Goal: Transaction & Acquisition: Purchase product/service

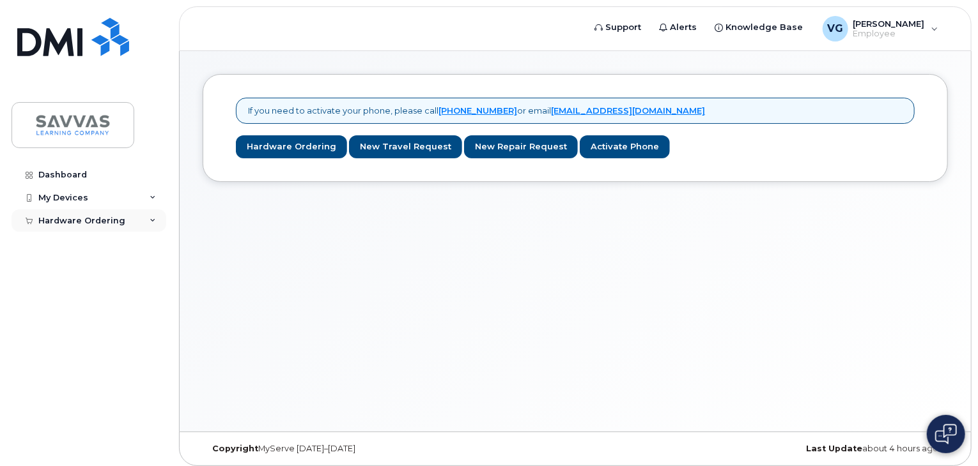
click at [90, 217] on div "Hardware Ordering" at bounding box center [81, 221] width 87 height 10
click at [82, 242] on div "New Order" at bounding box center [68, 244] width 49 height 12
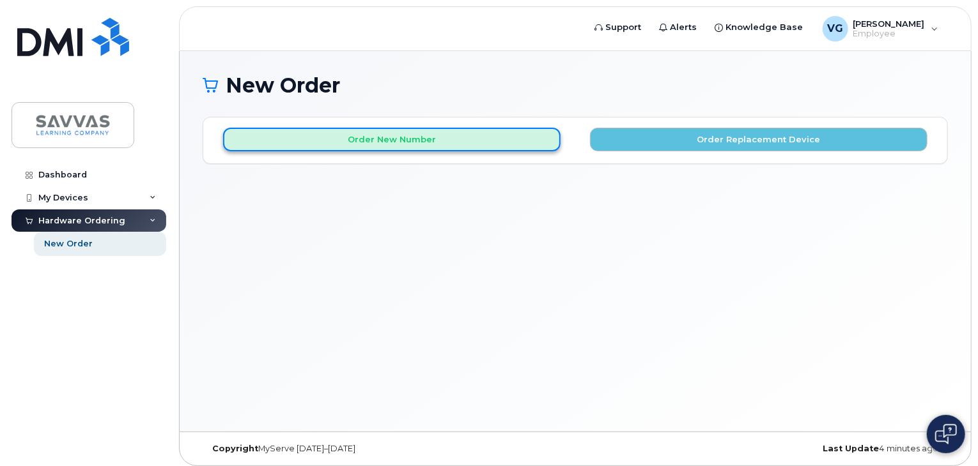
click at [398, 146] on button "Order New Number" at bounding box center [391, 140] width 337 height 24
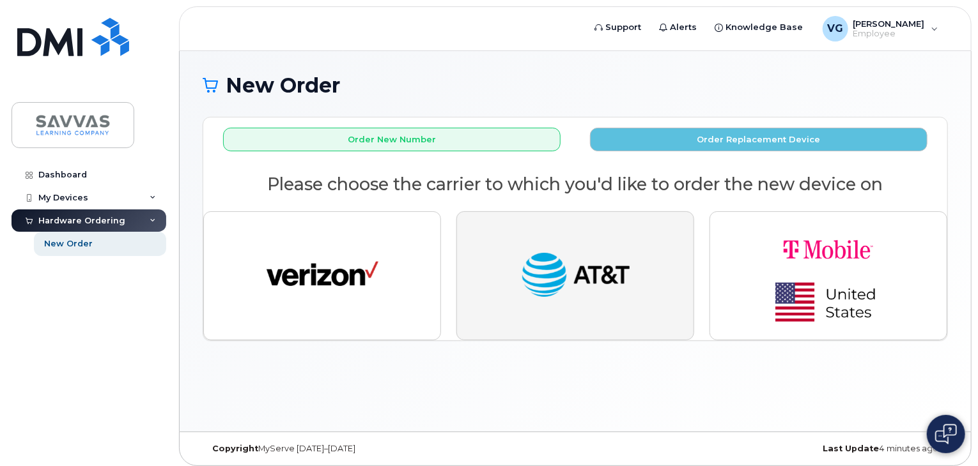
click at [537, 239] on button "button" at bounding box center [575, 275] width 238 height 129
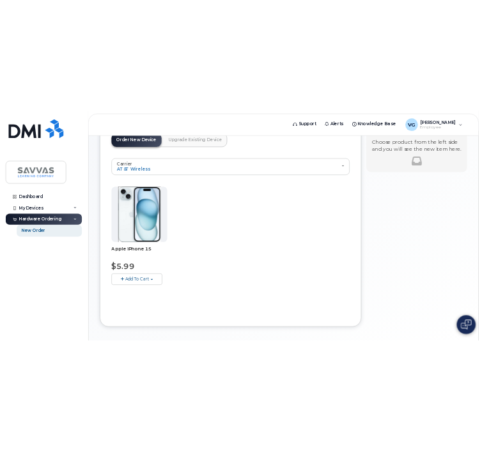
scroll to position [96, 0]
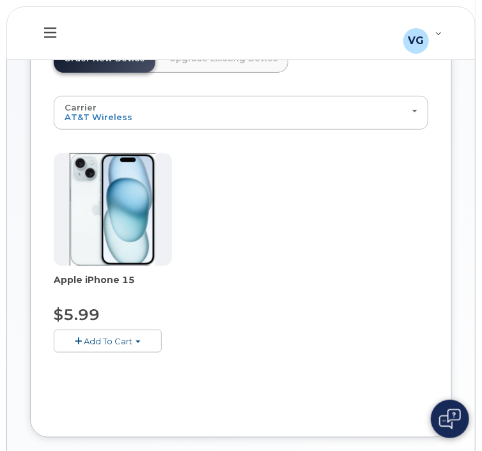
click at [95, 340] on span "Add To Cart" at bounding box center [108, 341] width 49 height 10
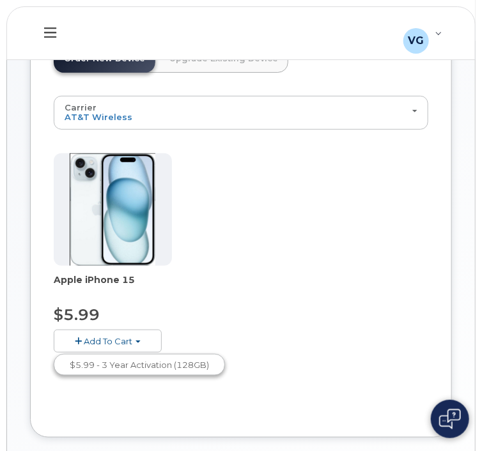
click at [128, 341] on span "Add To Cart" at bounding box center [108, 341] width 49 height 10
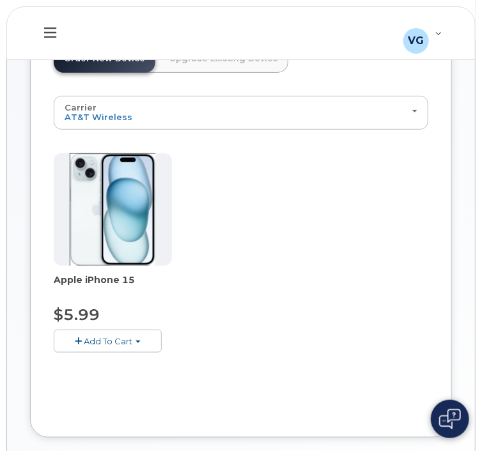
click at [76, 344] on button "Add To Cart" at bounding box center [108, 341] width 108 height 22
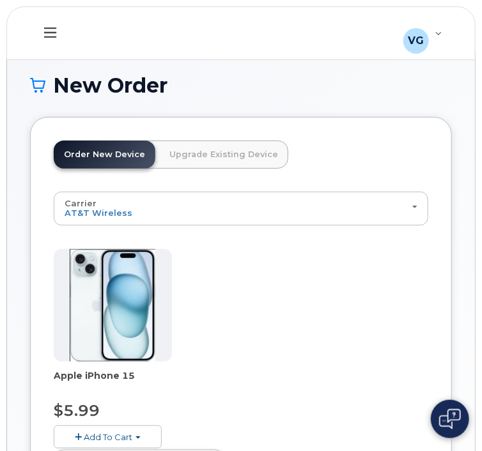
scroll to position [273, 0]
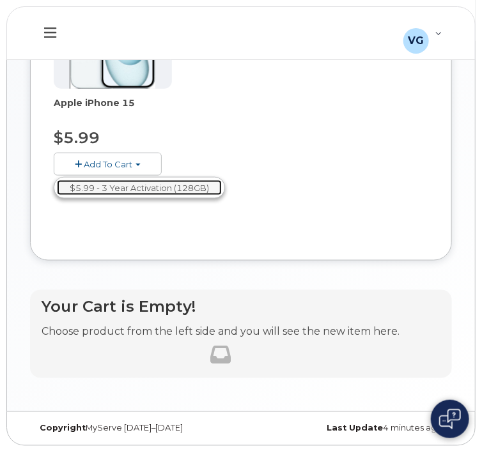
click at [164, 189] on link "$5.99 - 3 Year Activation (128GB)" at bounding box center [139, 188] width 165 height 16
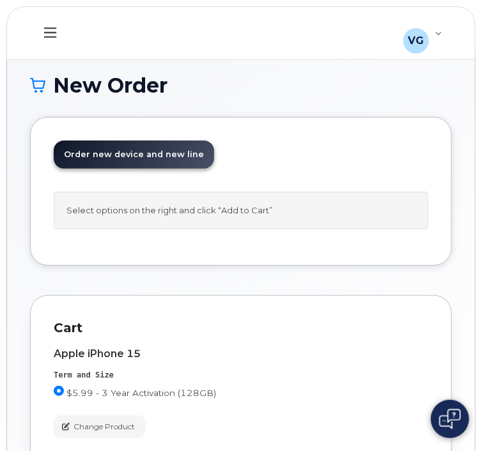
scroll to position [142, 0]
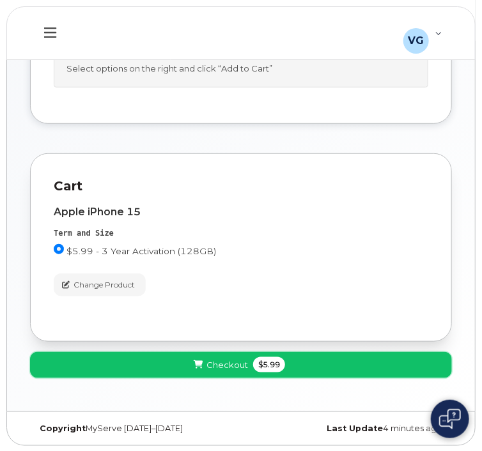
click at [232, 364] on span "Checkout" at bounding box center [227, 365] width 42 height 12
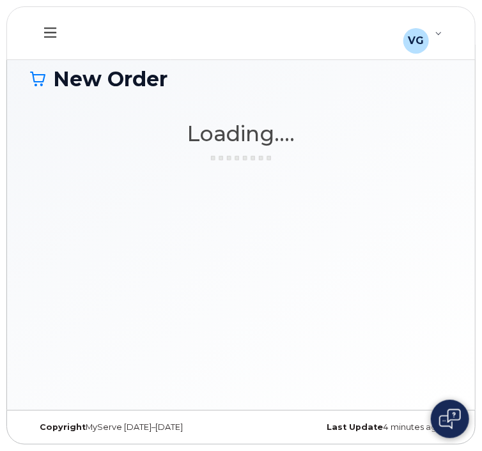
scroll to position [6, 0]
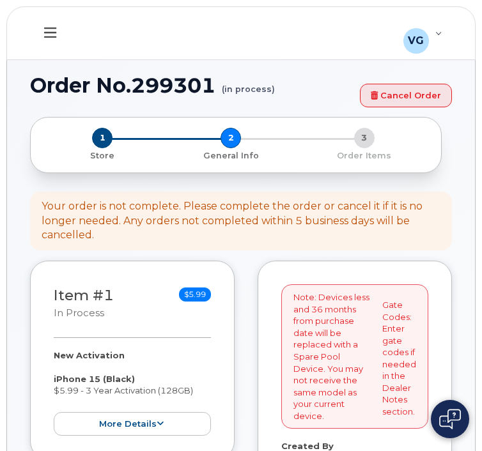
select select
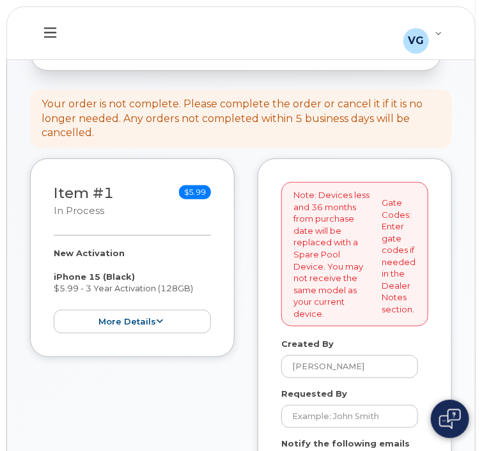
scroll to position [115, 0]
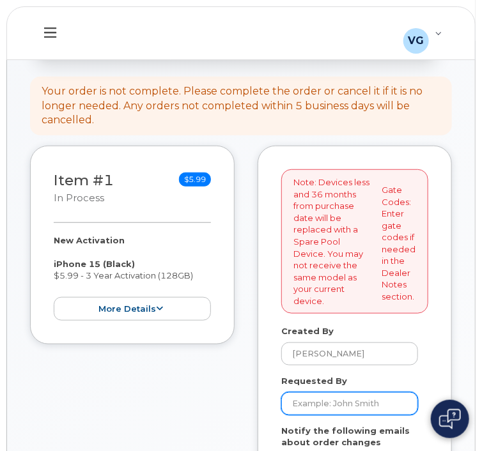
click at [331, 392] on input "Requested By" at bounding box center [349, 403] width 137 height 23
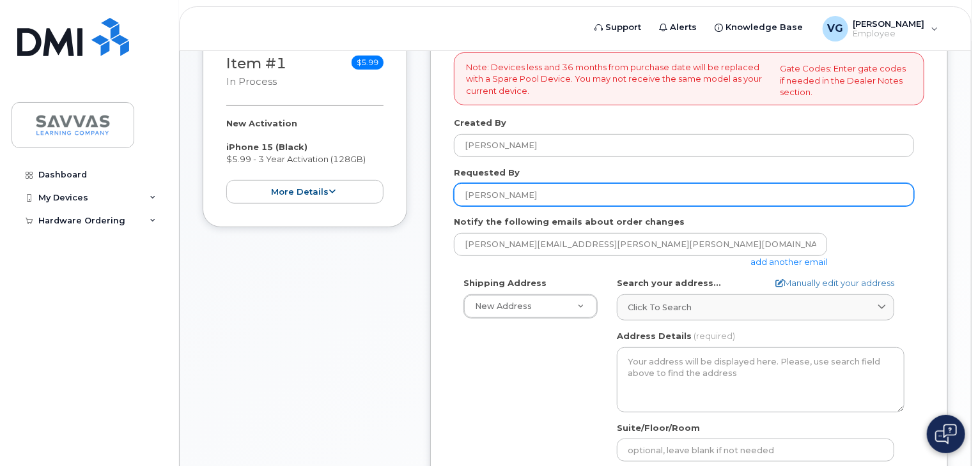
scroll to position [216, 0]
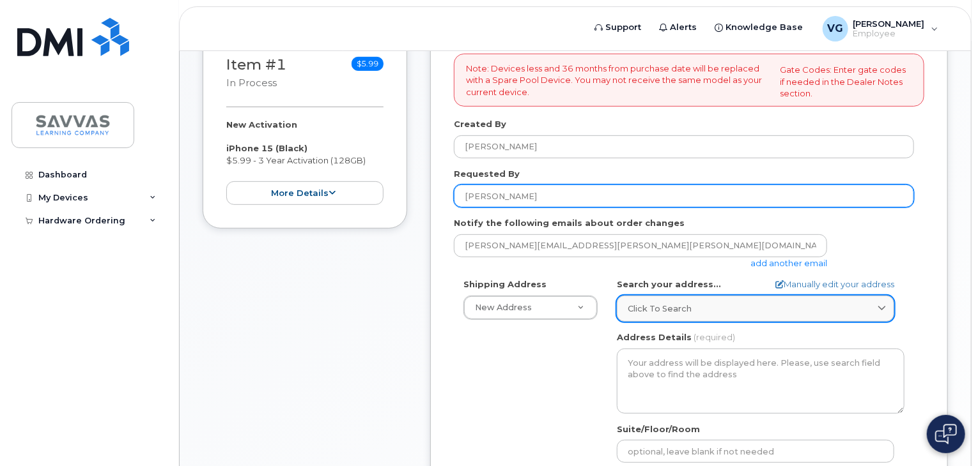
type input "[PERSON_NAME]"
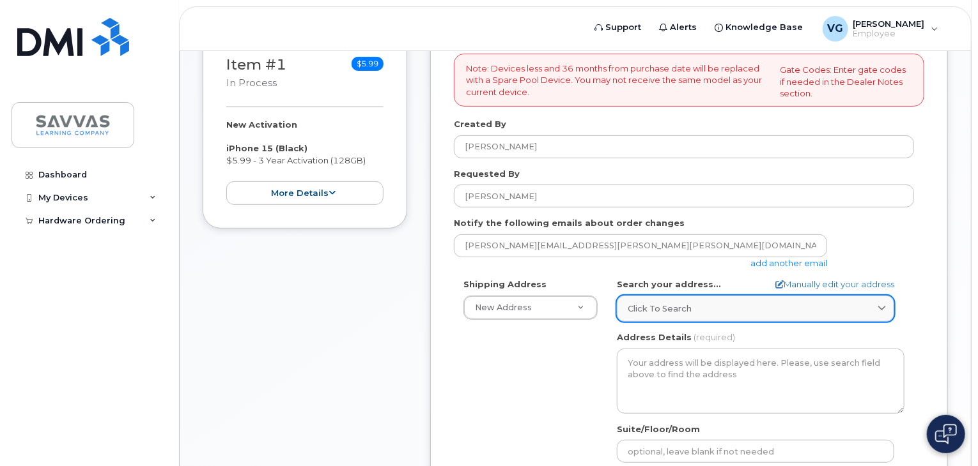
click at [481, 304] on span "Click to search" at bounding box center [659, 309] width 64 height 12
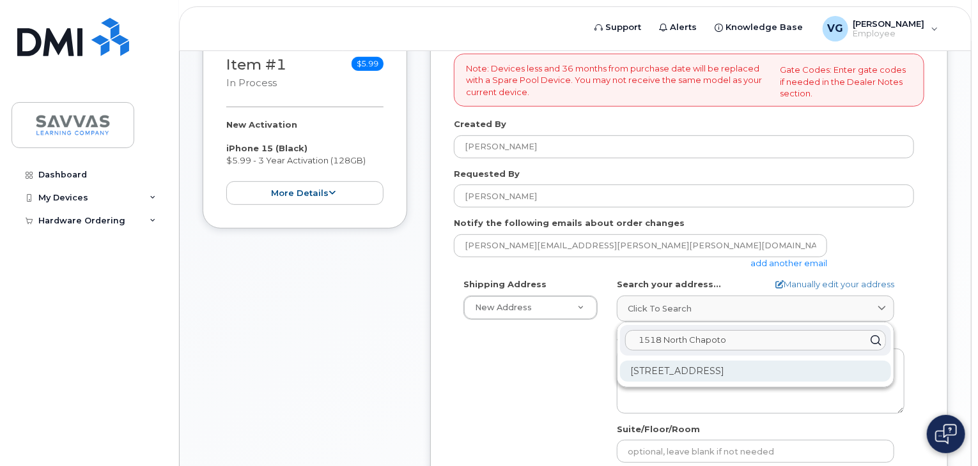
type input "1518 North Chapoto"
click at [481, 366] on div "1518 N Chapoto Cir Edinburg TX 78541-8822" at bounding box center [755, 371] width 271 height 21
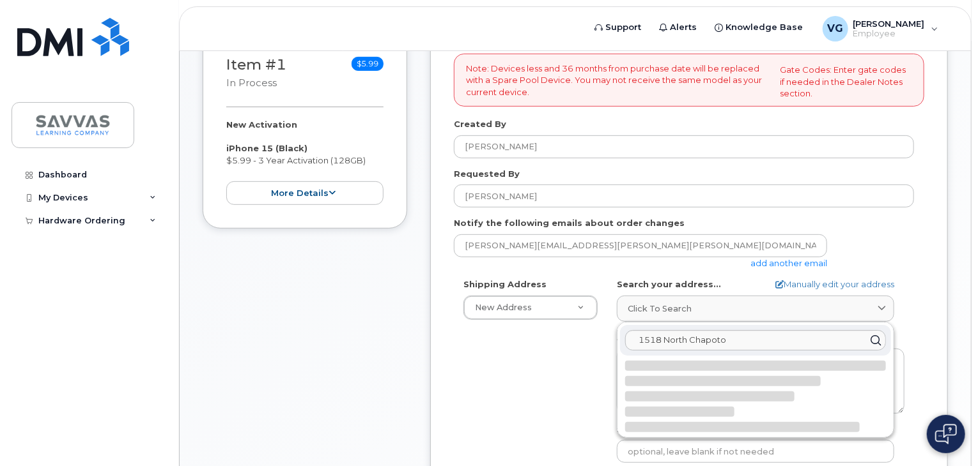
select select
type textarea "1518 N Chapoto Cir EDINBURG TX 78541-8822 UNITED STATES"
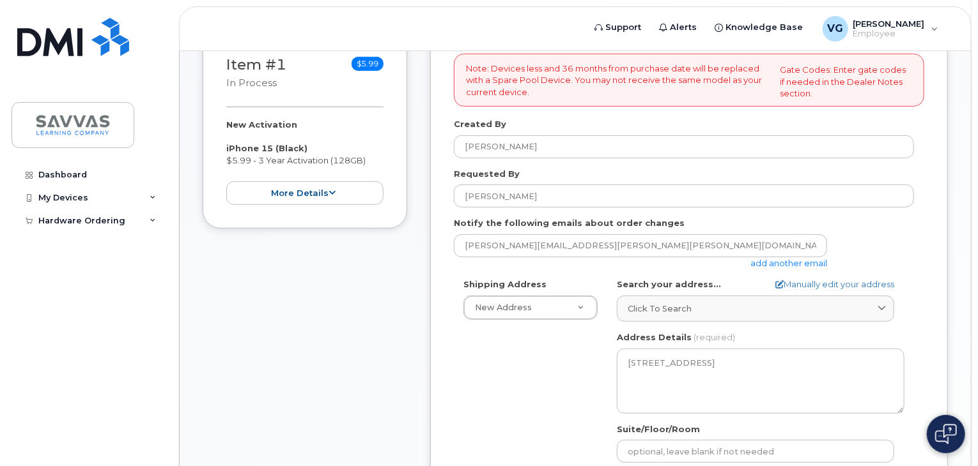
click at [481, 397] on div "Shipping Address New Address New Address 1667 Crestline Drive, Atlanta, GA 3034…" at bounding box center [684, 425] width 460 height 293
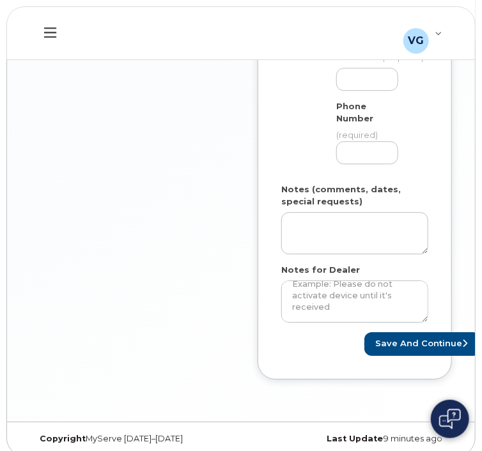
scroll to position [851, 0]
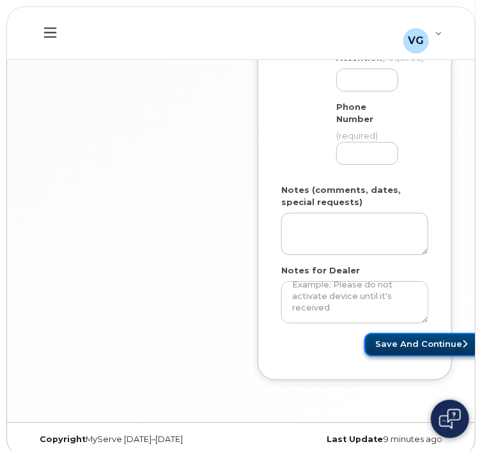
click at [402, 335] on button "Save and Continue" at bounding box center [422, 345] width 116 height 24
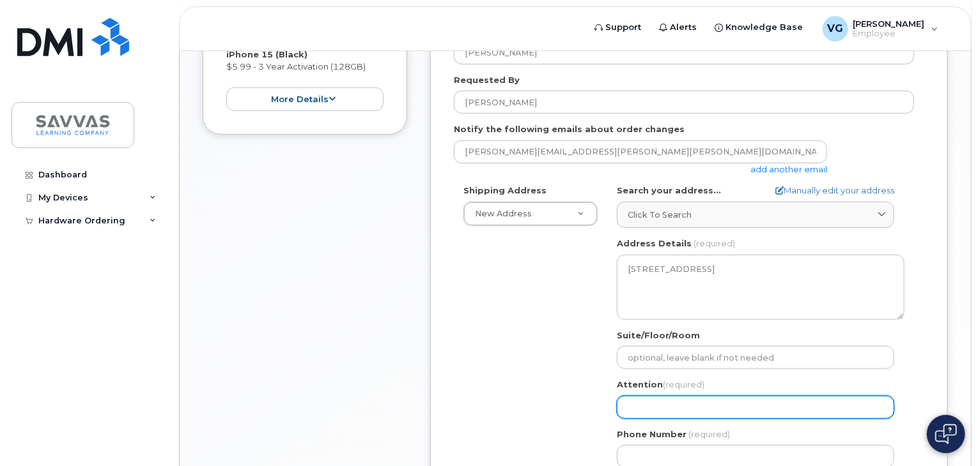
scroll to position [312, 0]
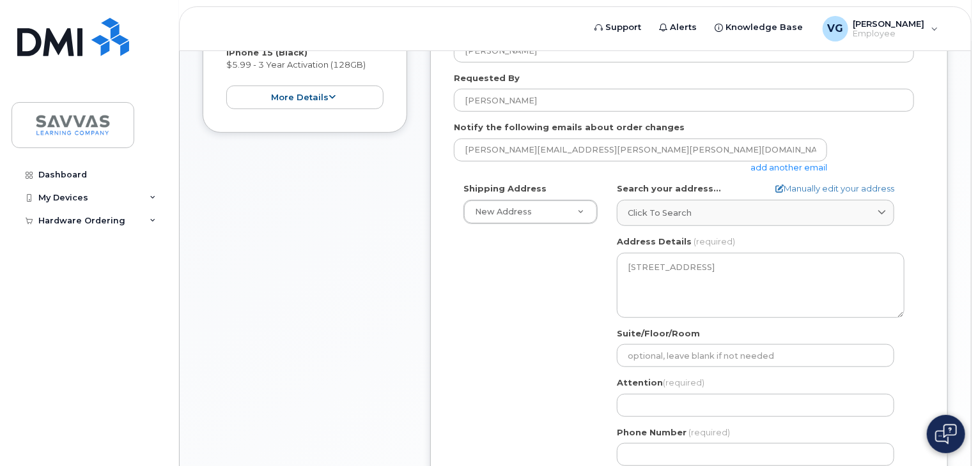
click at [481, 346] on div "Shipping Address New Address New Address 1667 Crestline Drive, Atlanta, GA 3034…" at bounding box center [684, 329] width 460 height 293
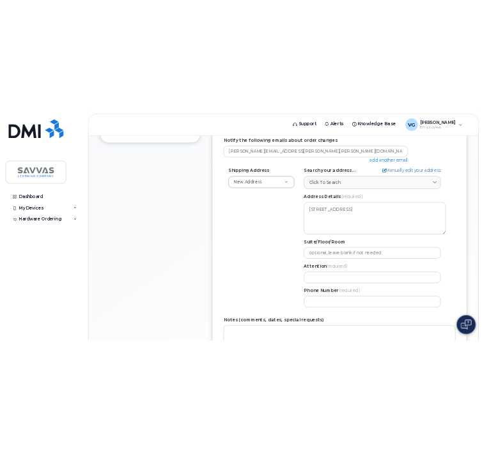
scroll to position [395, 0]
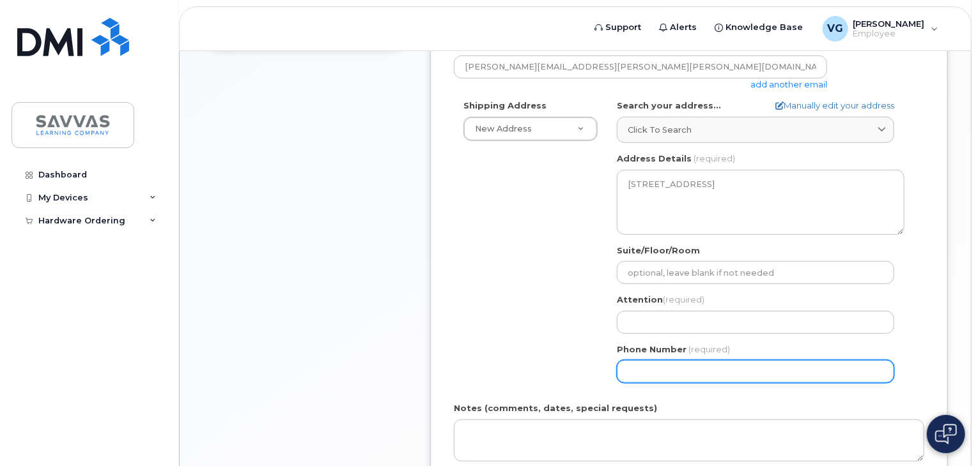
click at [481, 364] on input "Phone Number" at bounding box center [755, 371] width 277 height 23
type input "956207495"
select select
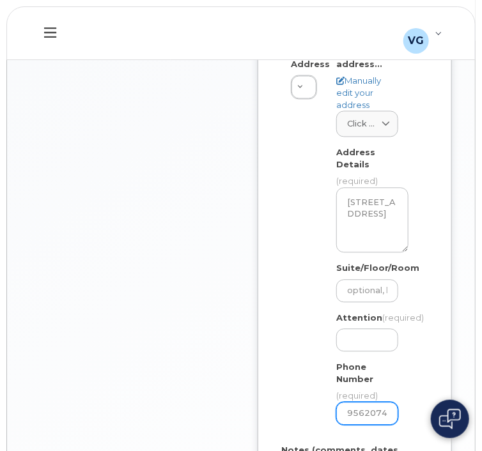
scroll to position [591, 0]
type input "9562074959"
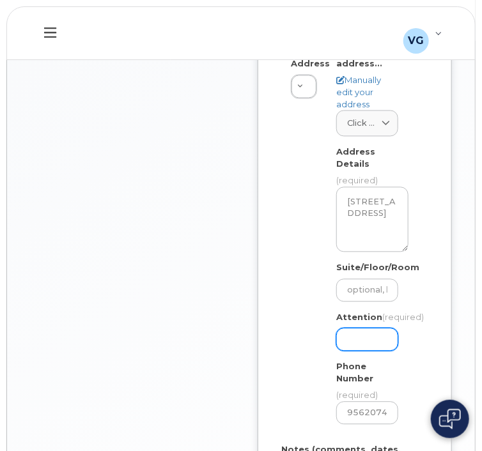
click at [376, 330] on input "Attention (required)" at bounding box center [367, 339] width 62 height 23
select select
type input "V"
select select
type input "Vi"
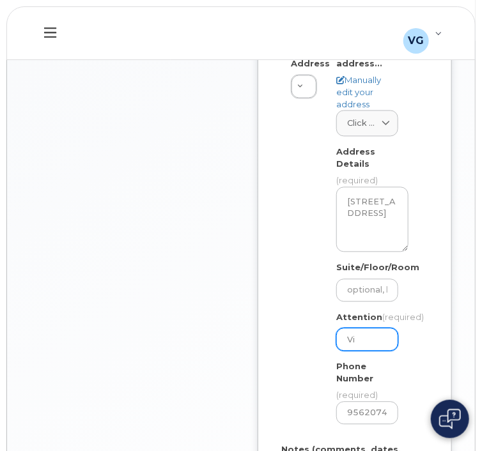
select select
type input "Via"
select select
type input "Vian"
select select
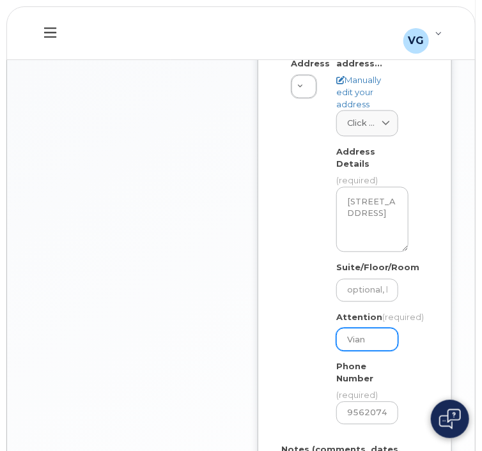
type input "Viane"
select select
type input "Vianey"
select select
type input "Vianey G o"
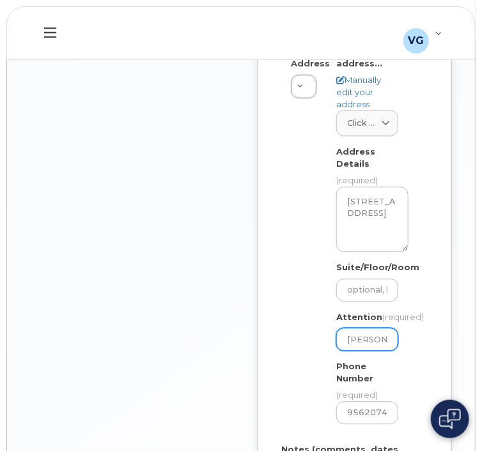
select select
type input "Vianey G o z"
select select
type input "Vianey G o zn"
select select
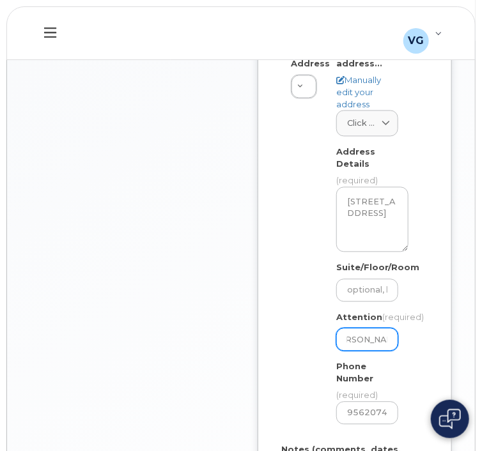
type input "Vianey G o z"
select select
type input "Vianey G o"
select select
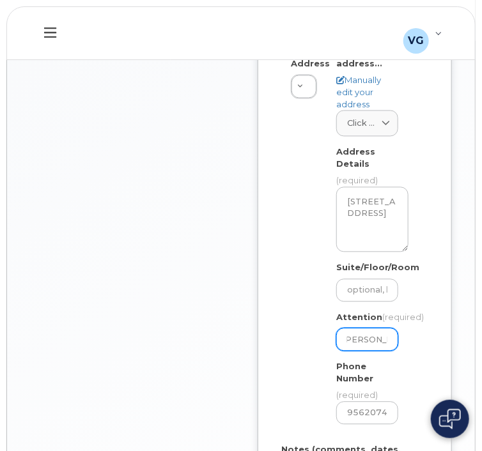
scroll to position [0, 0]
type input "Vianey G"
select select
type input "Vianey G o"
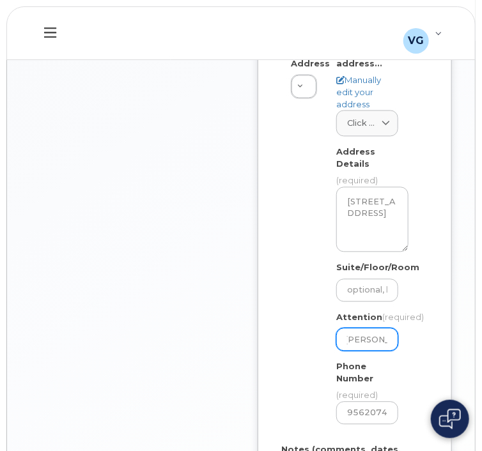
select select
type input "Vianey G"
select select
type input "Vianey"
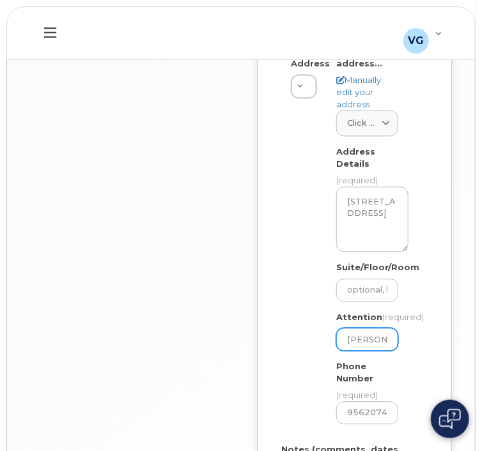
select select
type input "Vianey G"
select select
type input "Vianey Go"
select select
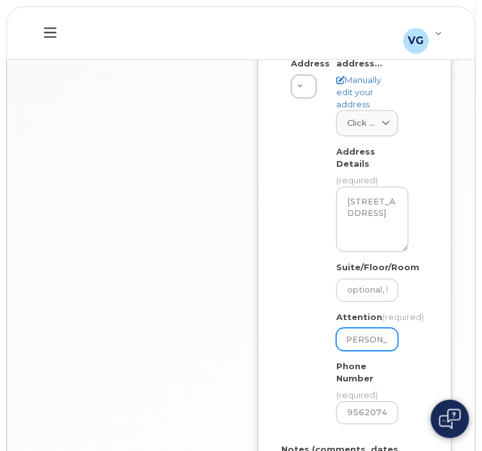
type input "Vianey Gon"
select select
type input "Vianey Gonz"
select select
type input "Vianey Gonza"
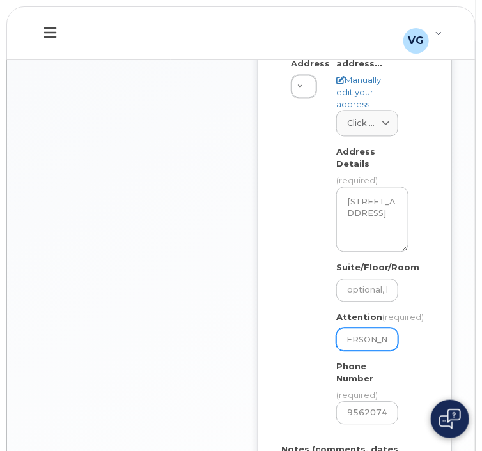
select select
type input "Vianey Gonzal"
select select
type input "Vianey Gonzale"
select select
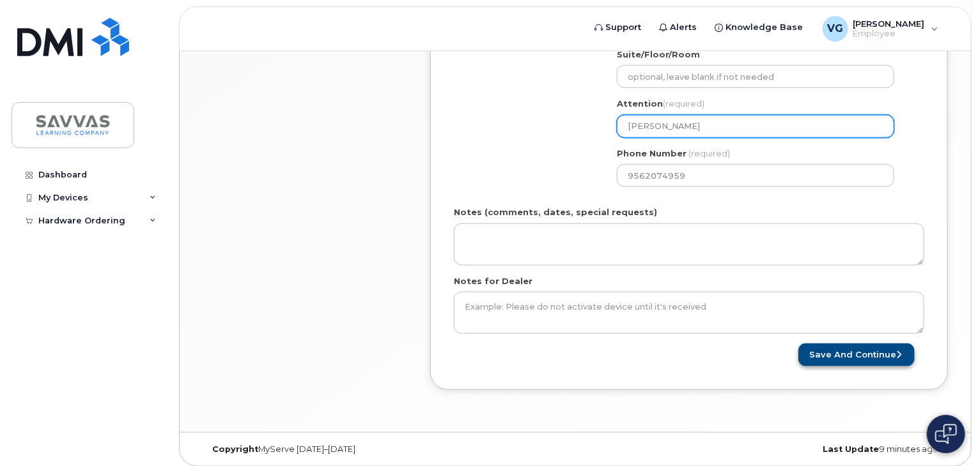
type input "[PERSON_NAME]"
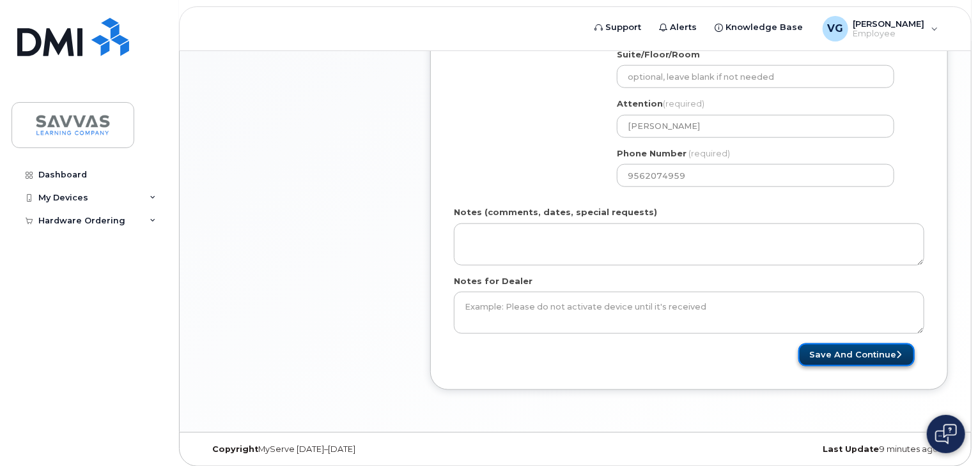
click at [481, 359] on button "Save and Continue" at bounding box center [856, 356] width 116 height 24
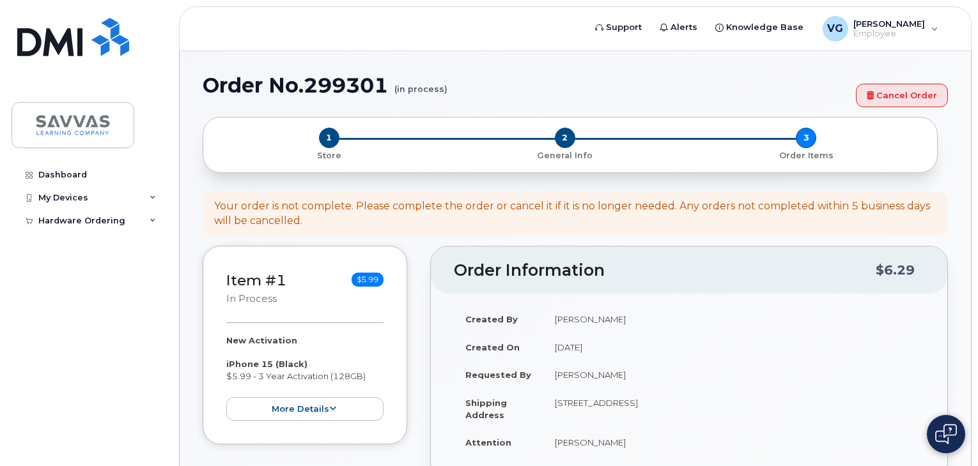
select select
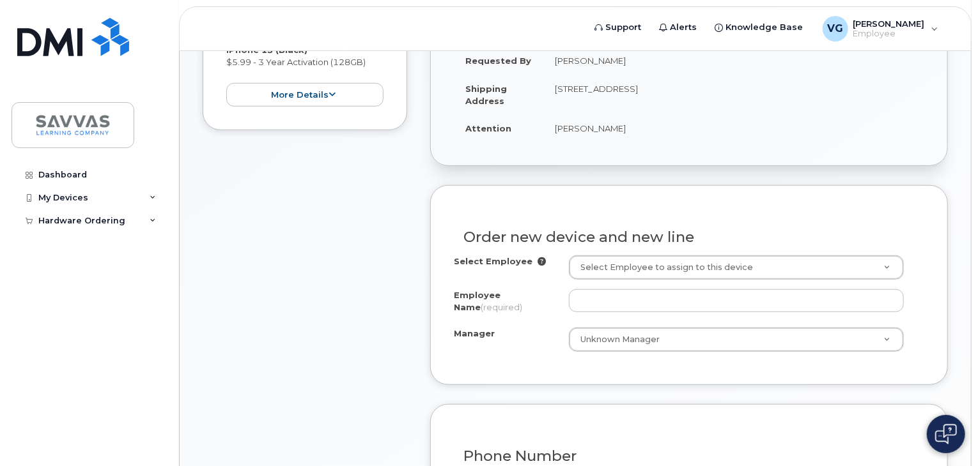
scroll to position [314, 0]
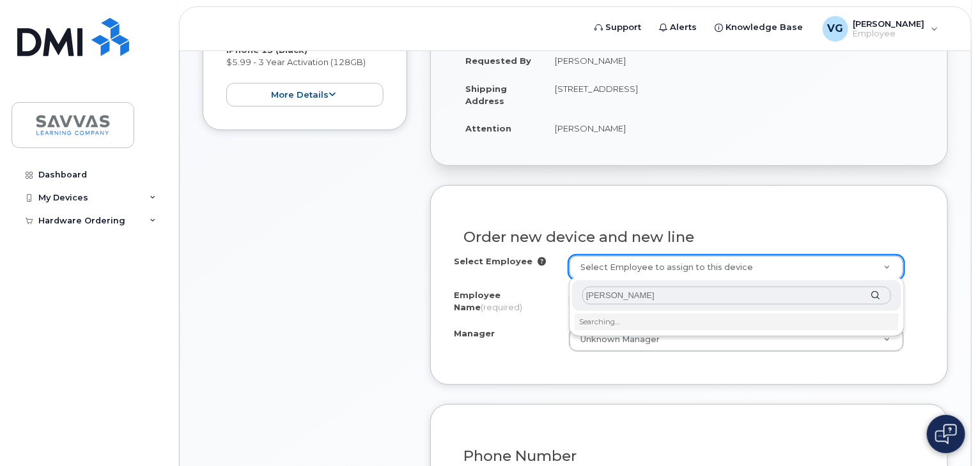
type input "[PERSON_NAME]"
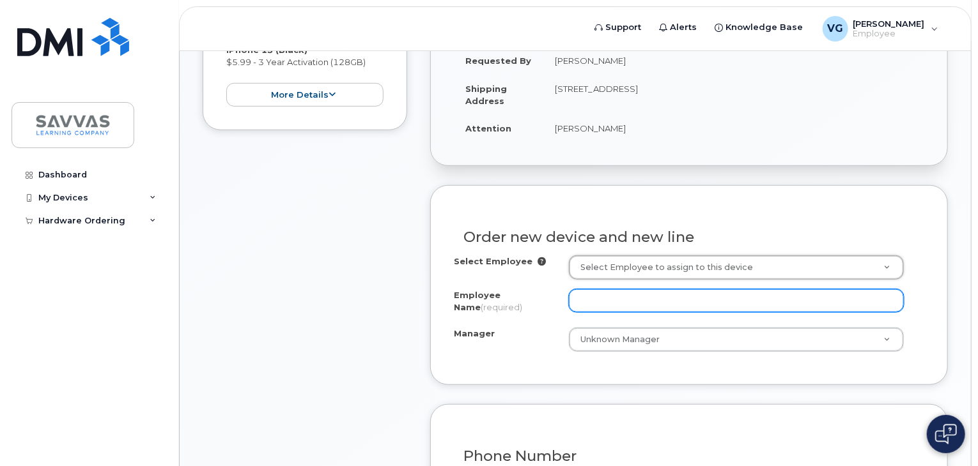
click at [613, 305] on input "Employee Name (required)" at bounding box center [736, 300] width 335 height 23
type input "[PERSON_NAME]"
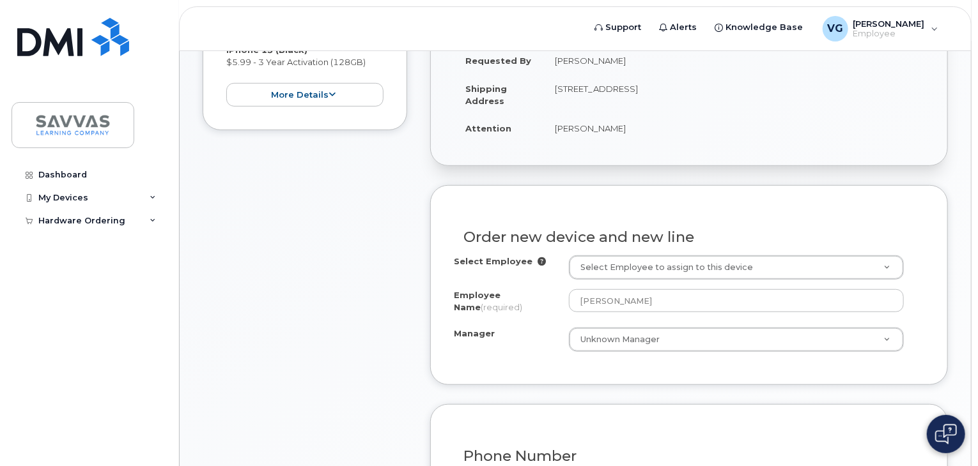
click at [616, 325] on div "Select Employee Select Employee to assign to this device Employee Name (require…" at bounding box center [689, 304] width 470 height 96
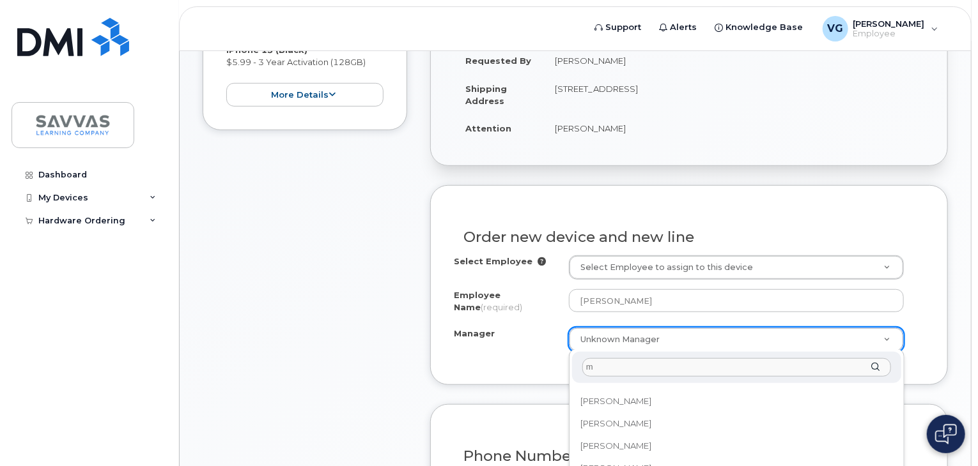
scroll to position [0, 0]
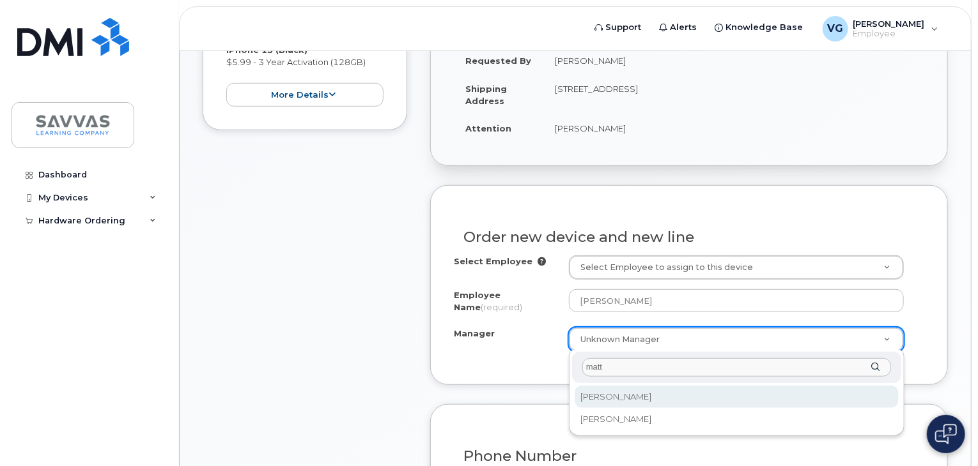
type input "matt"
select select "2016177"
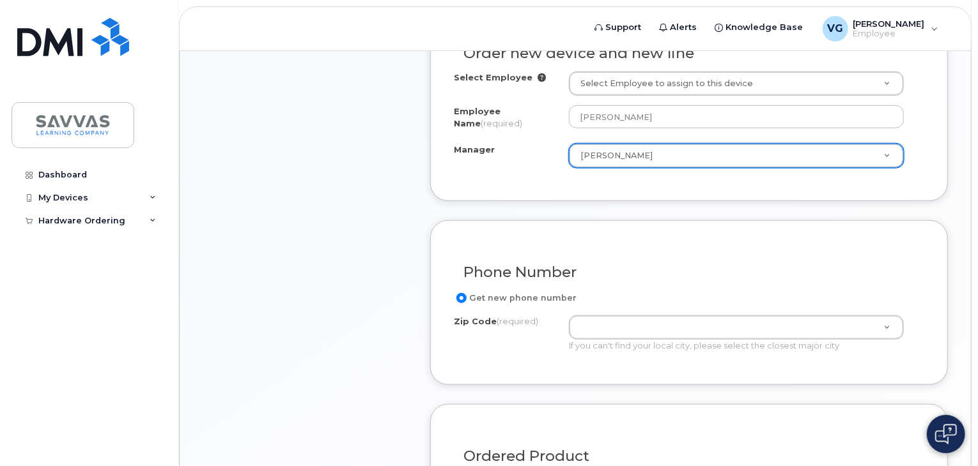
scroll to position [500, 0]
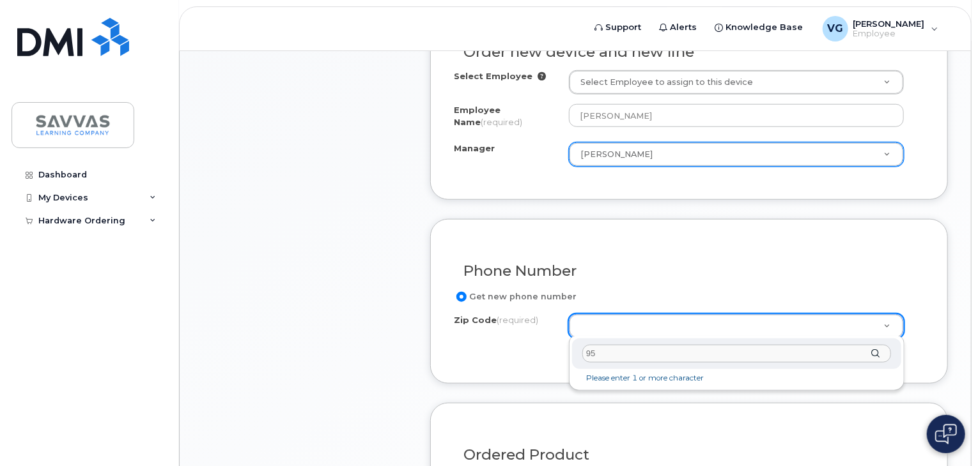
type input "9"
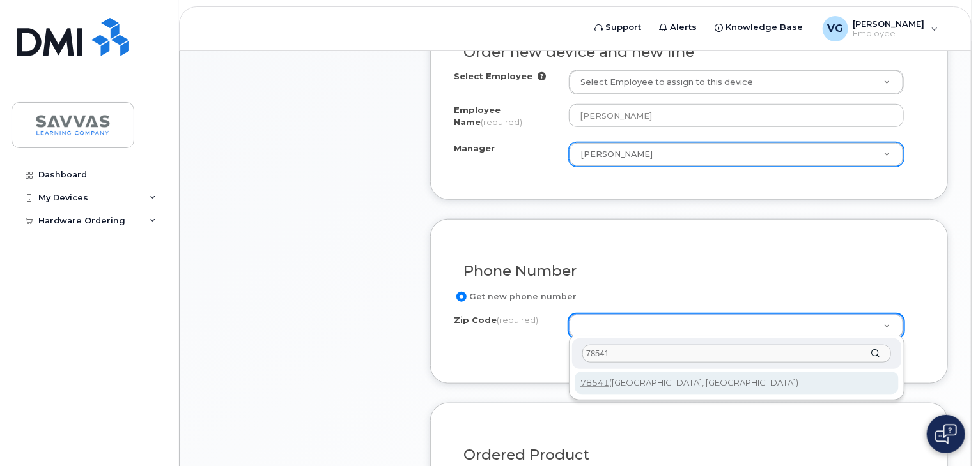
type input "78541"
type input "78541 (Edinburg, TX)"
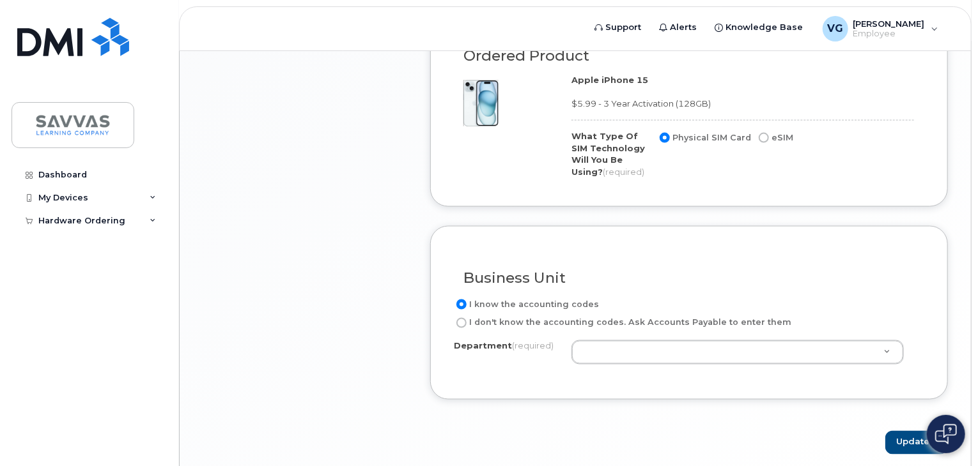
scroll to position [900, 0]
click at [544, 325] on label "I don't know the accounting codes. Ask Accounts Payable to enter them" at bounding box center [622, 322] width 337 height 15
click at [466, 325] on input "I don't know the accounting codes. Ask Accounts Payable to enter them" at bounding box center [461, 323] width 10 height 10
radio input "true"
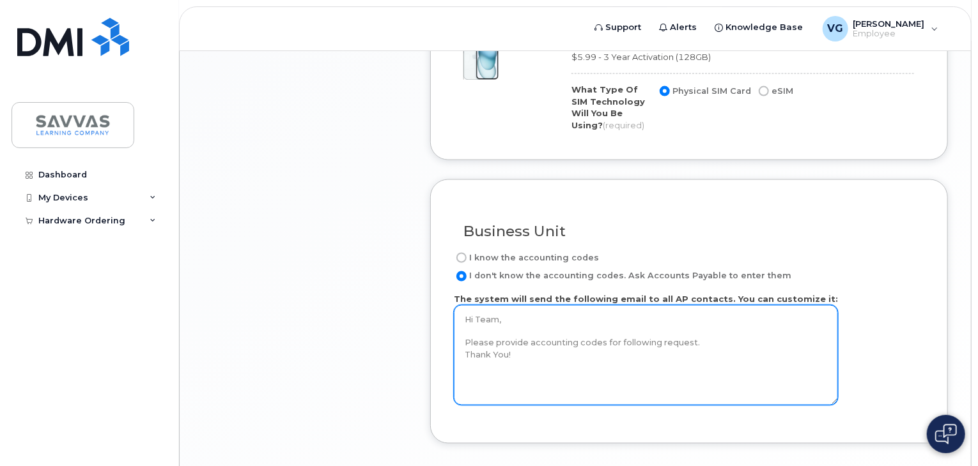
scroll to position [1038, 0]
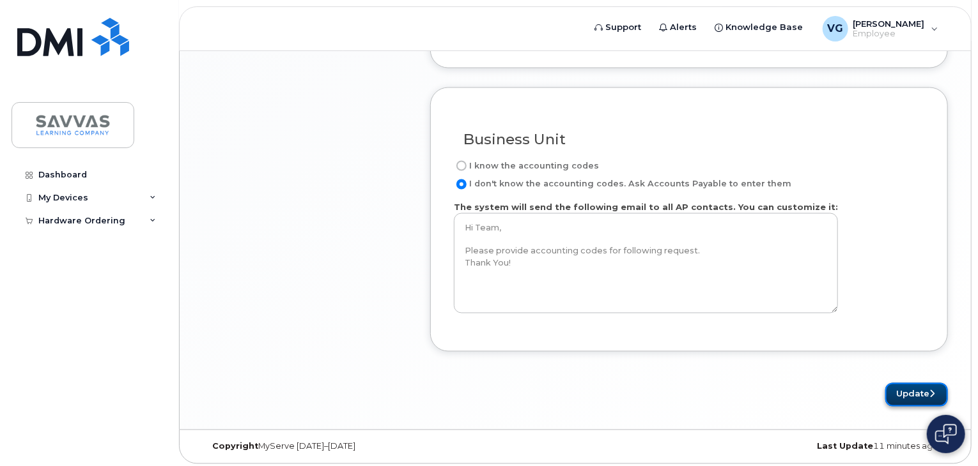
click at [905, 387] on button "Update" at bounding box center [916, 395] width 63 height 24
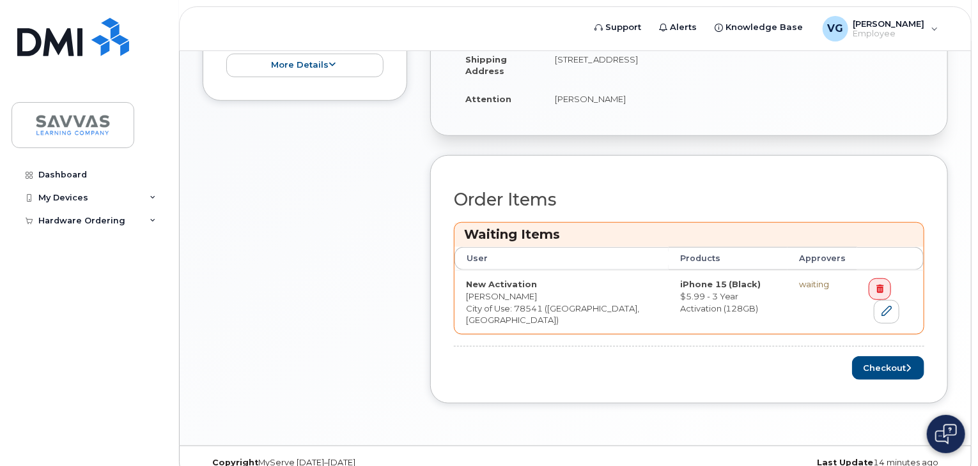
scroll to position [404, 0]
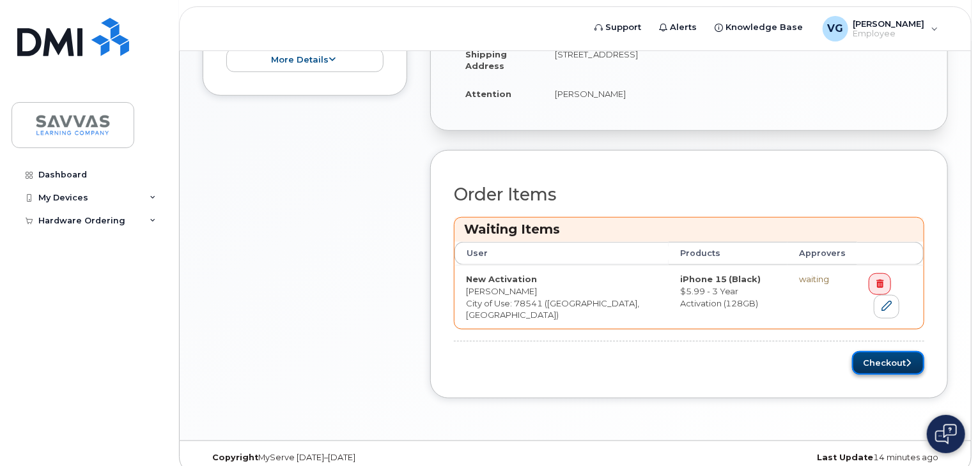
click at [876, 351] on button "Checkout" at bounding box center [888, 363] width 72 height 24
